Goal: Find specific page/section: Find specific page/section

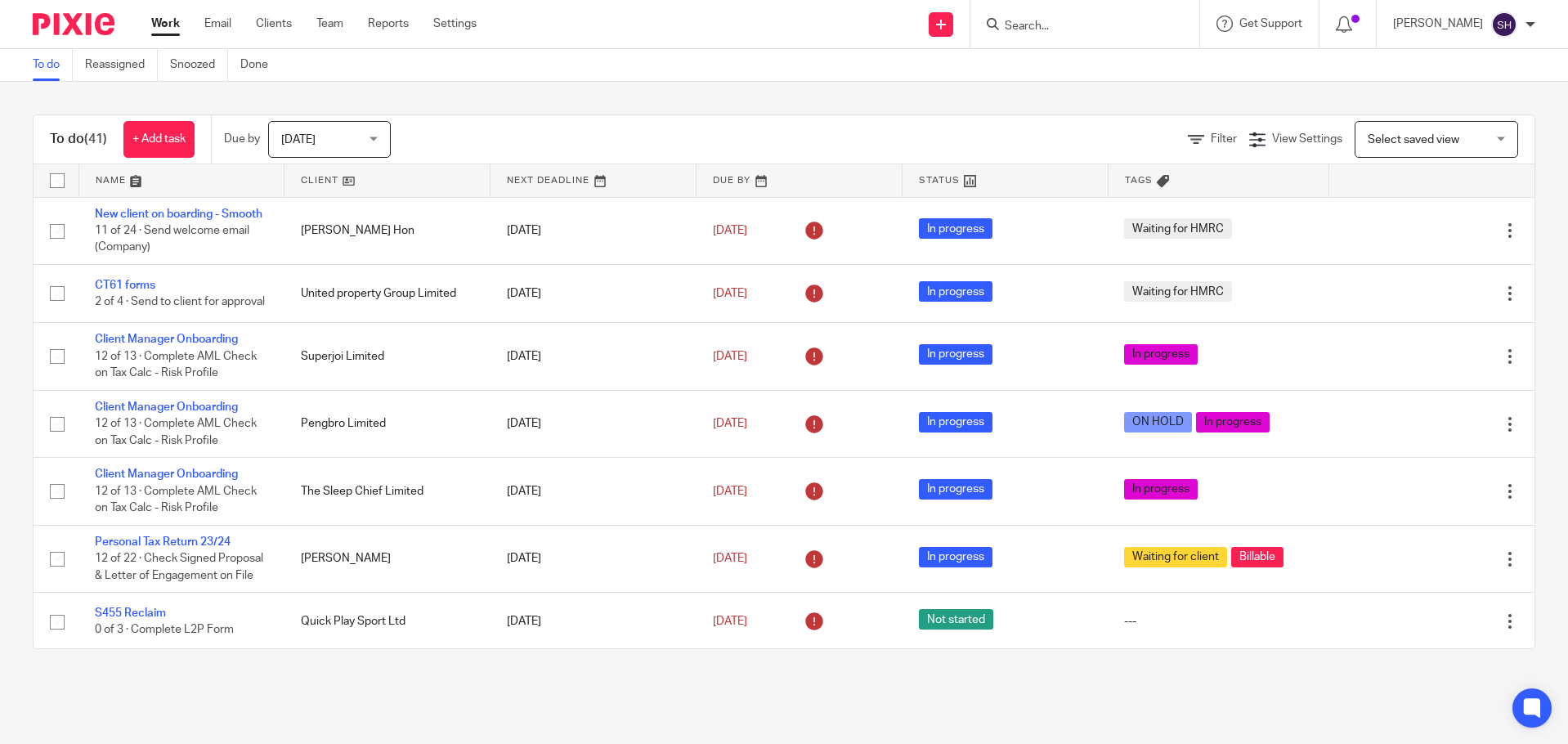
click at [1098, 28] on input "Search" at bounding box center [1076, 27] width 147 height 15
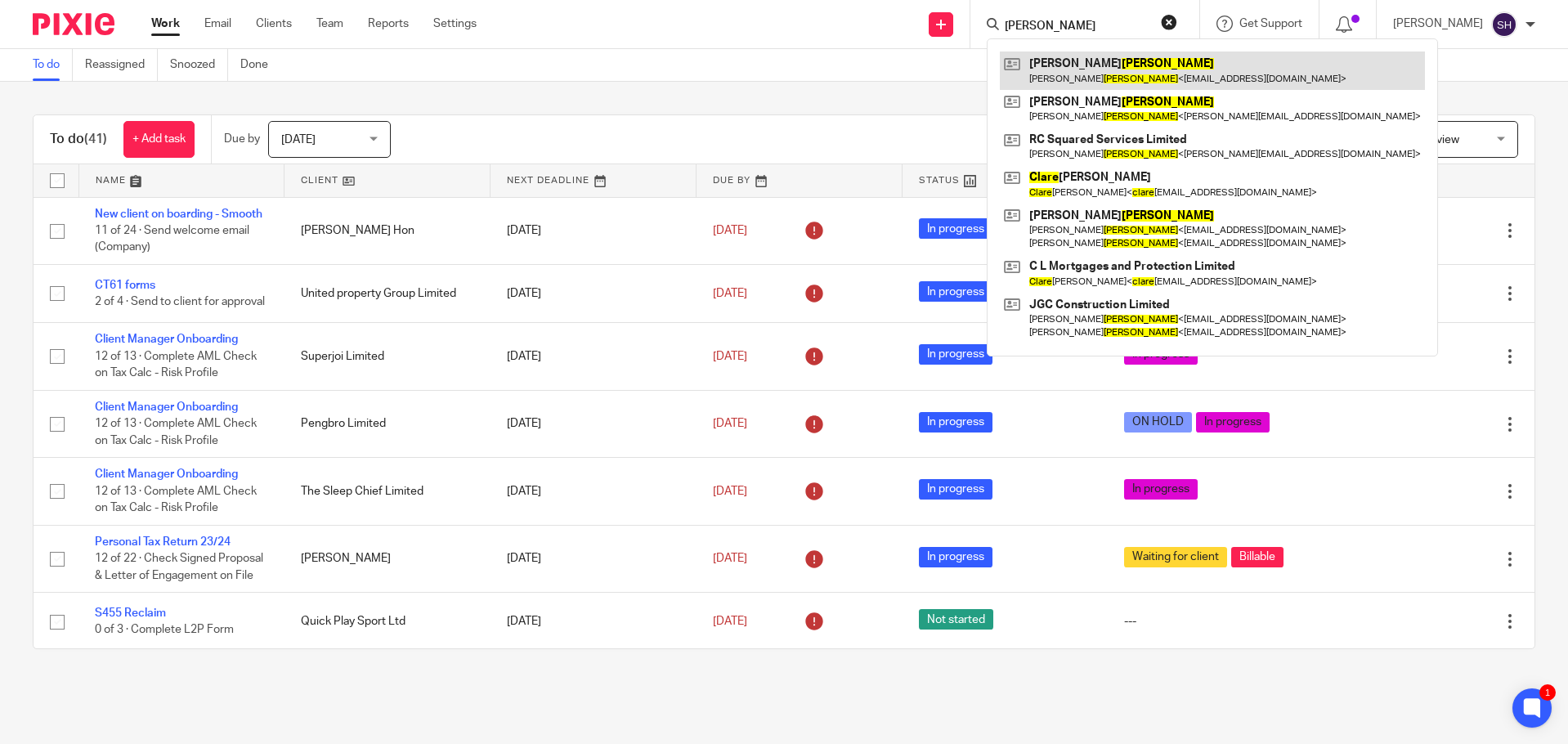
type input "clarke"
click at [1143, 53] on link at bounding box center [1212, 70] width 425 height 37
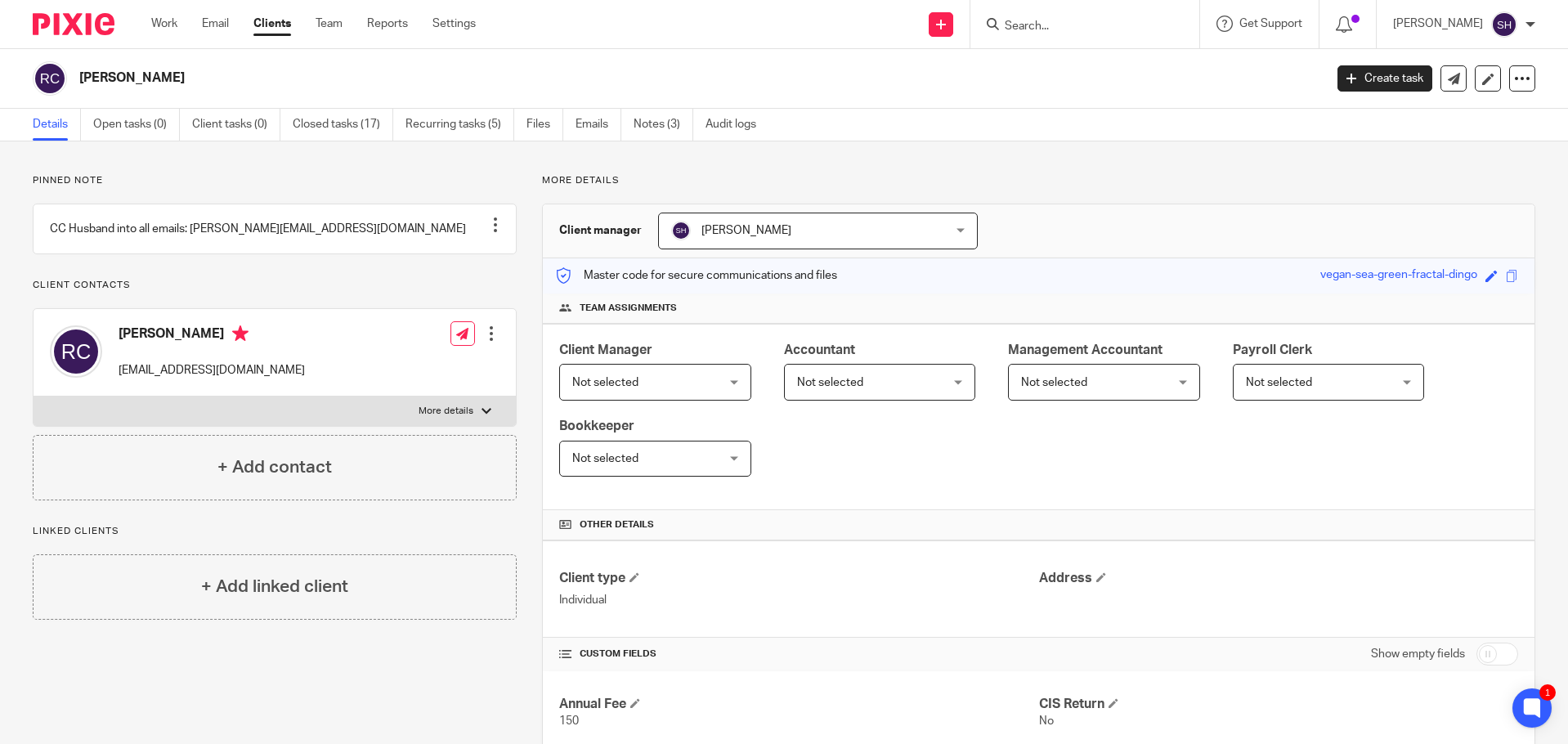
click at [1076, 14] on form at bounding box center [1091, 24] width 175 height 20
click at [1068, 22] on input "Search" at bounding box center [1076, 27] width 147 height 15
paste input "[EMAIL_ADDRESS][DOMAIN_NAME]"
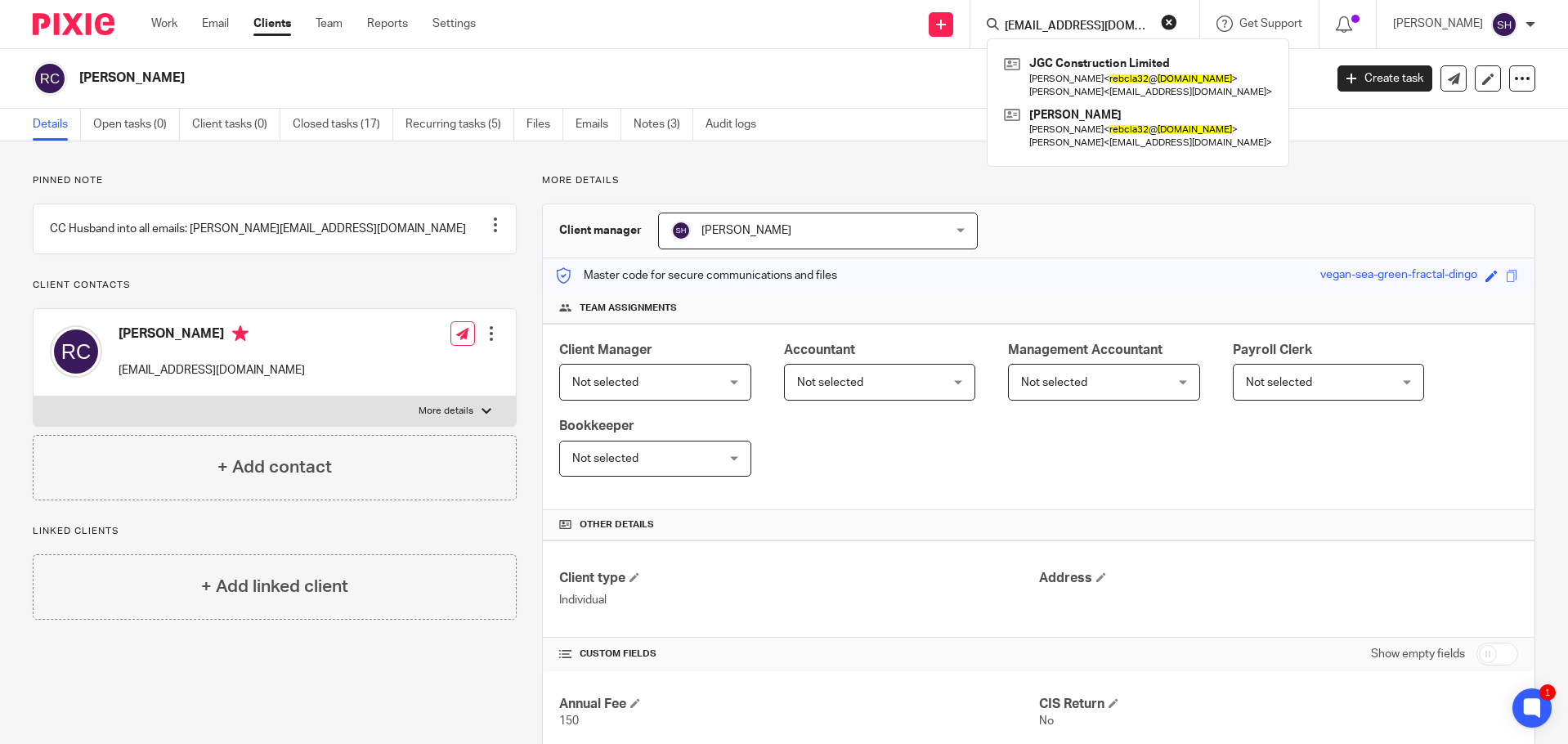
type input "[EMAIL_ADDRESS][DOMAIN_NAME]"
